Goal: Task Accomplishment & Management: Use online tool/utility

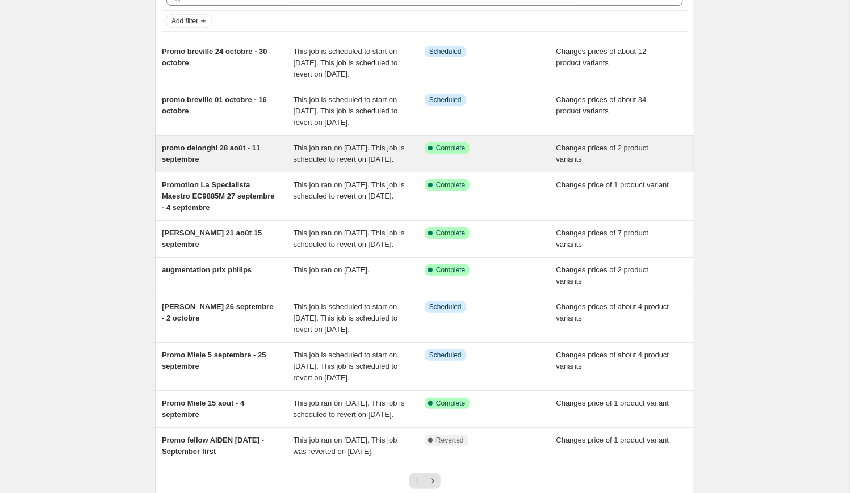
scroll to position [68, 0]
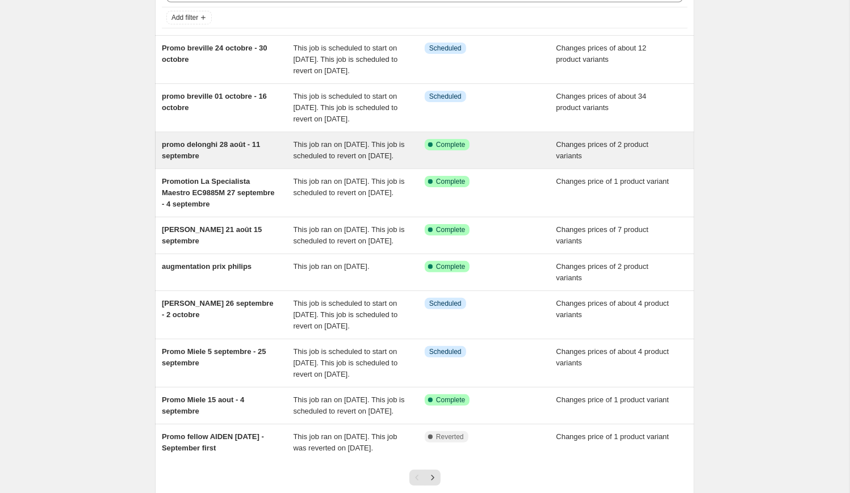
click at [248, 162] on div "promo delonghi 28 août - 11 septembre" at bounding box center [228, 150] width 132 height 23
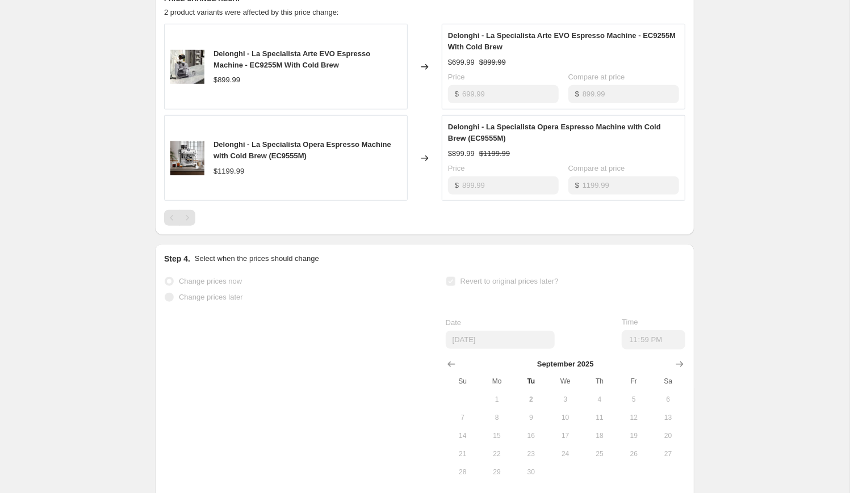
scroll to position [499, 0]
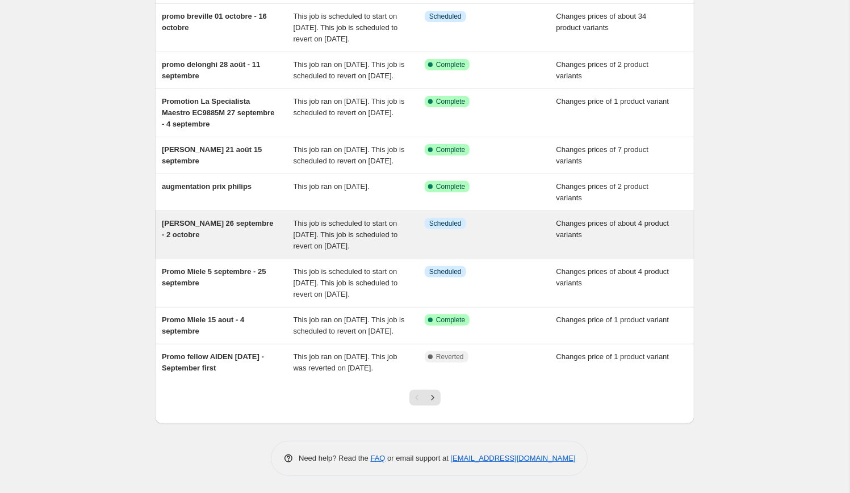
scroll to position [237, 0]
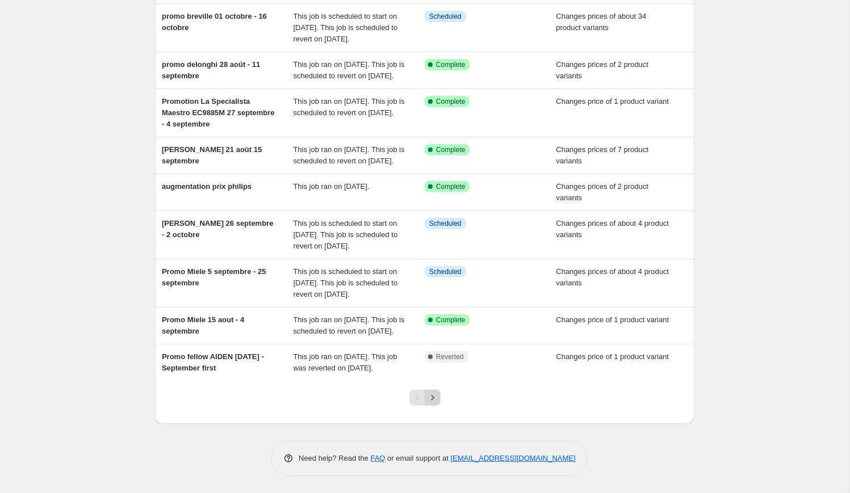
click at [430, 403] on icon "Next" at bounding box center [432, 397] width 11 height 11
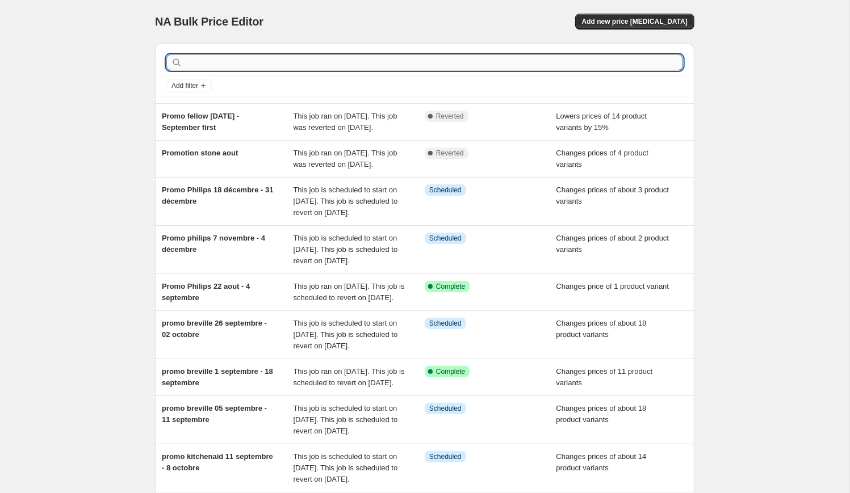
click at [206, 69] on input "text" at bounding box center [434, 63] width 499 height 16
type input "delo"
click at [211, 61] on input "delo" at bounding box center [424, 63] width 478 height 16
type input "delon"
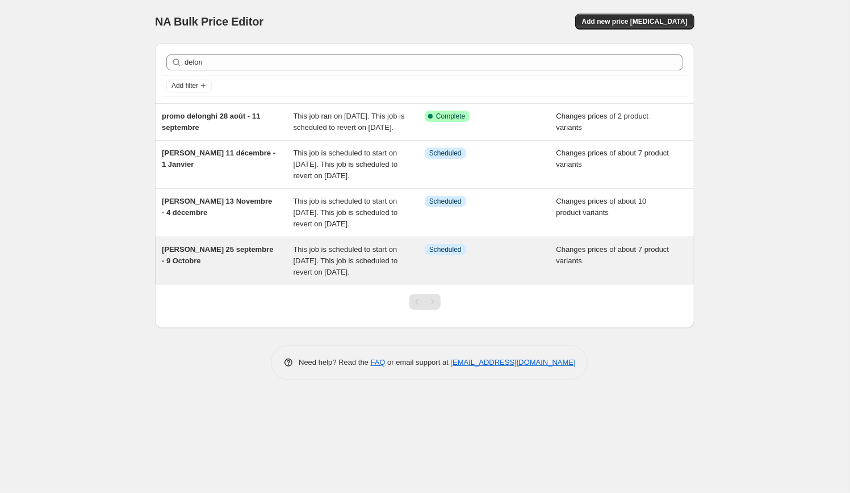
click at [249, 278] on div "Promo Delonghi 25 septembre - 9 Octobre" at bounding box center [228, 261] width 132 height 34
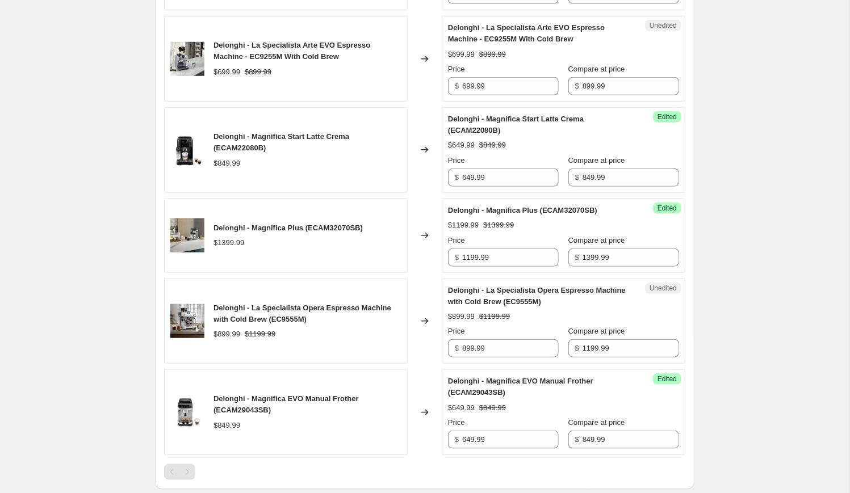
scroll to position [569, 0]
